Goal: Information Seeking & Learning: Learn about a topic

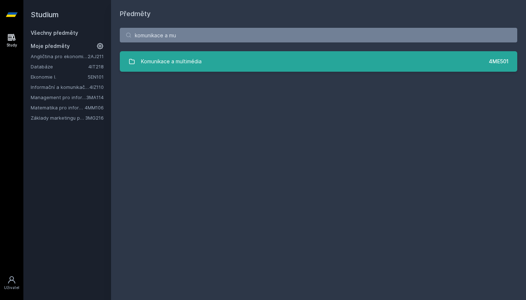
type input "komunikace a mu"
click at [407, 68] on link "Komunikace a multimédia 4ME501" at bounding box center [319, 61] width 398 height 20
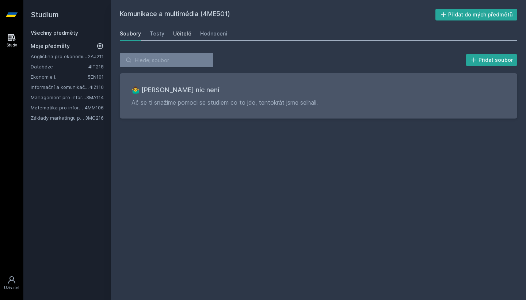
click at [178, 30] on link "Učitelé" at bounding box center [182, 33] width 18 height 15
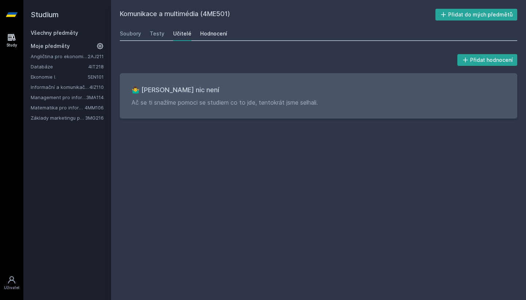
click at [200, 33] on div "Hodnocení" at bounding box center [213, 33] width 27 height 7
click at [156, 35] on div "Testy" at bounding box center [157, 33] width 15 height 7
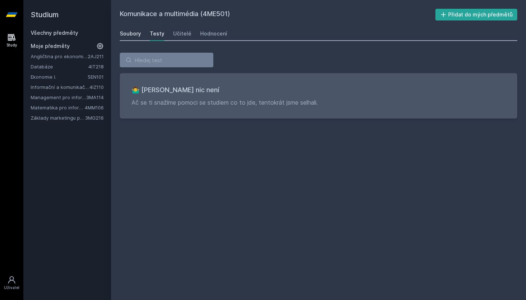
click at [139, 35] on div "Soubory" at bounding box center [130, 33] width 21 height 7
